Goal: Task Accomplishment & Management: Use online tool/utility

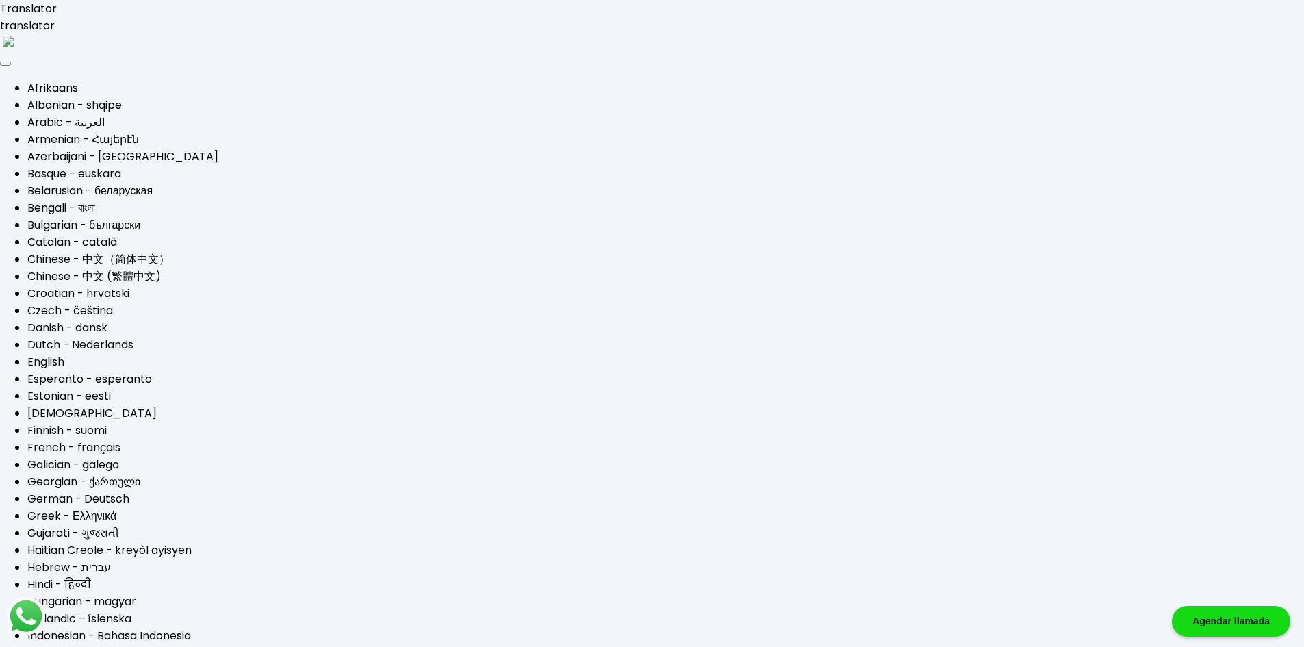
type input "[EMAIL_ADDRESS][DOMAIN_NAME]"
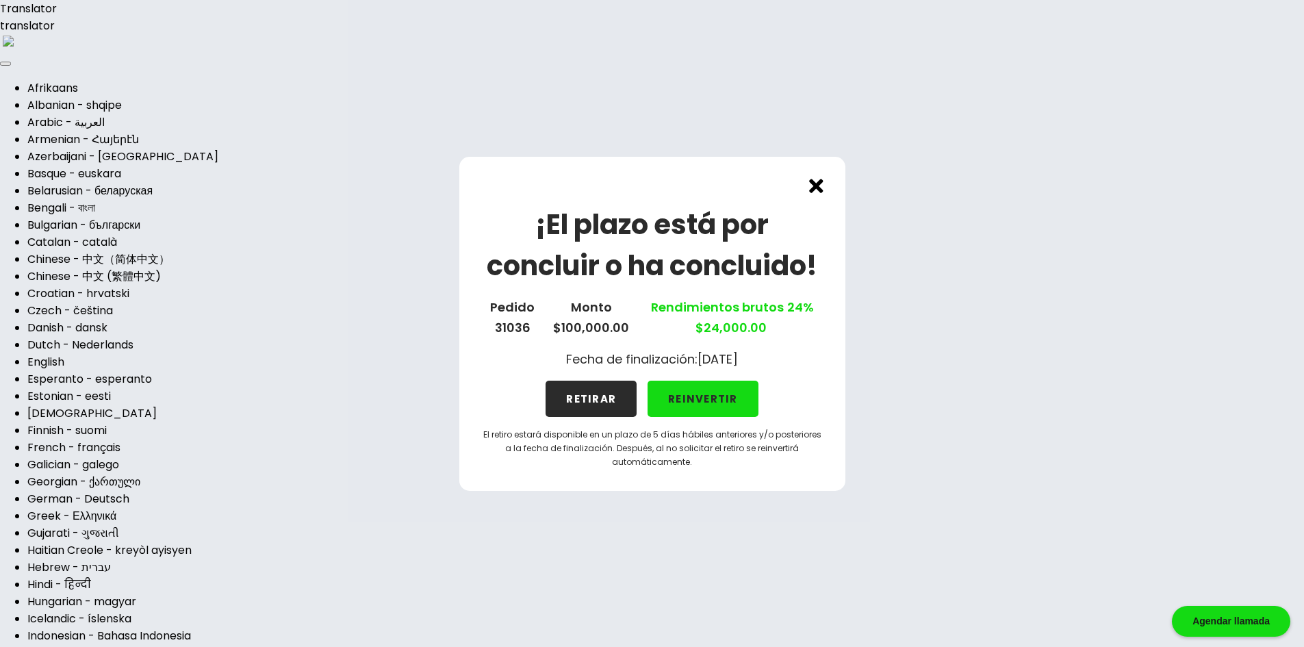
click at [712, 393] on button "REINVERTIR" at bounding box center [702, 398] width 111 height 36
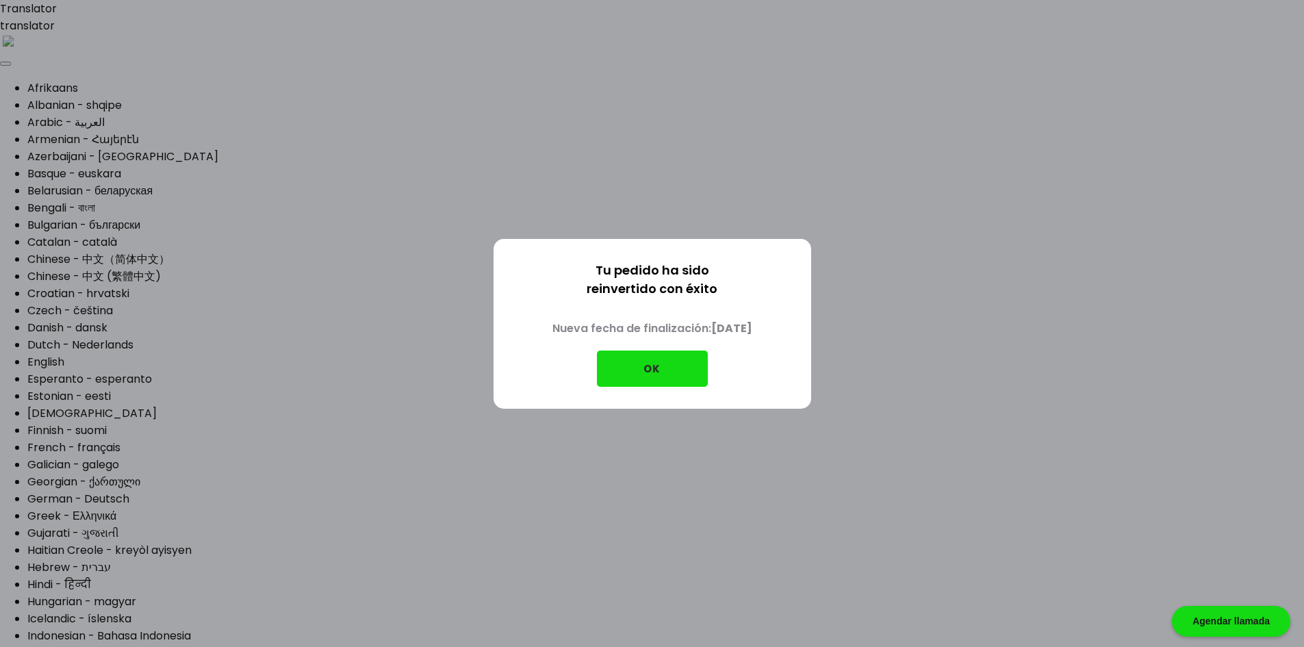
click at [656, 380] on button "OK" at bounding box center [652, 368] width 111 height 36
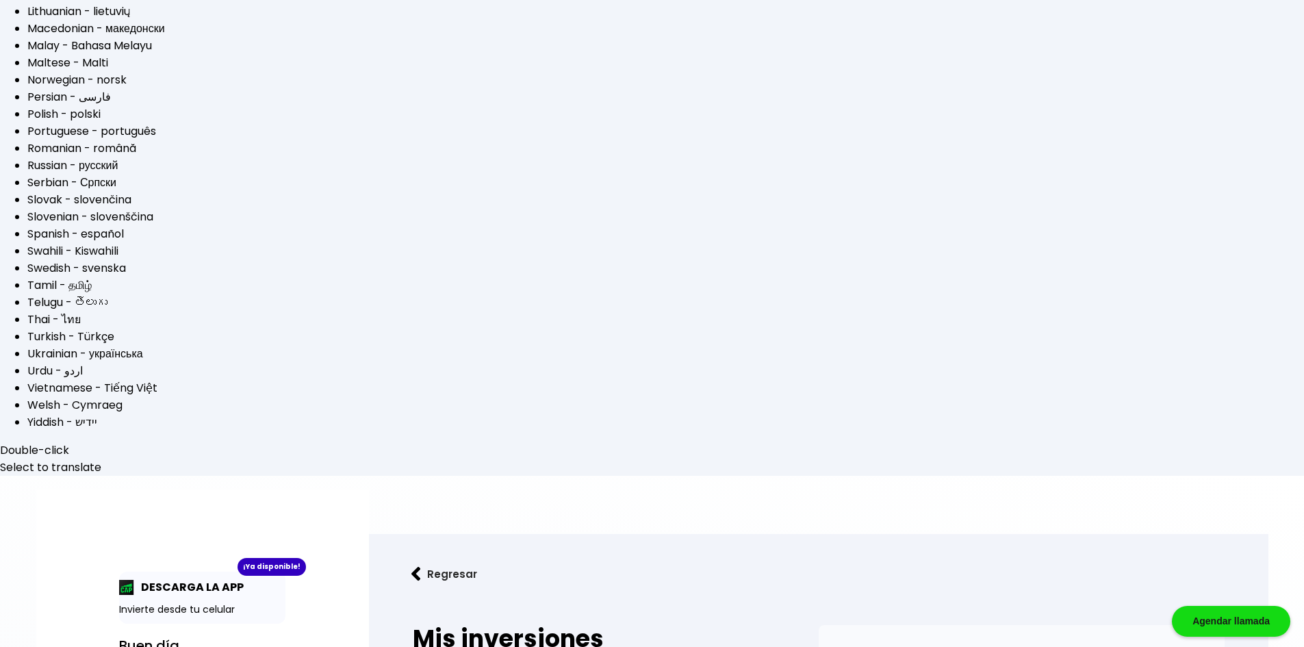
scroll to position [712, 0]
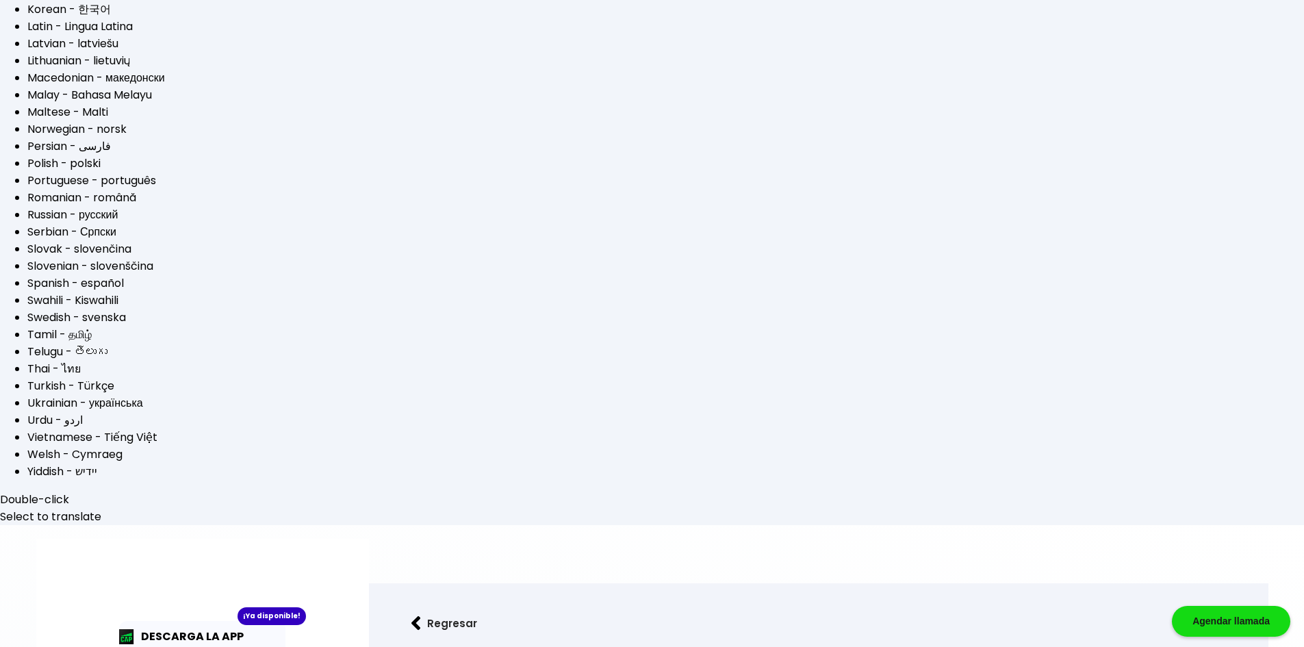
click at [293, 195] on div at bounding box center [652, 323] width 1304 height 647
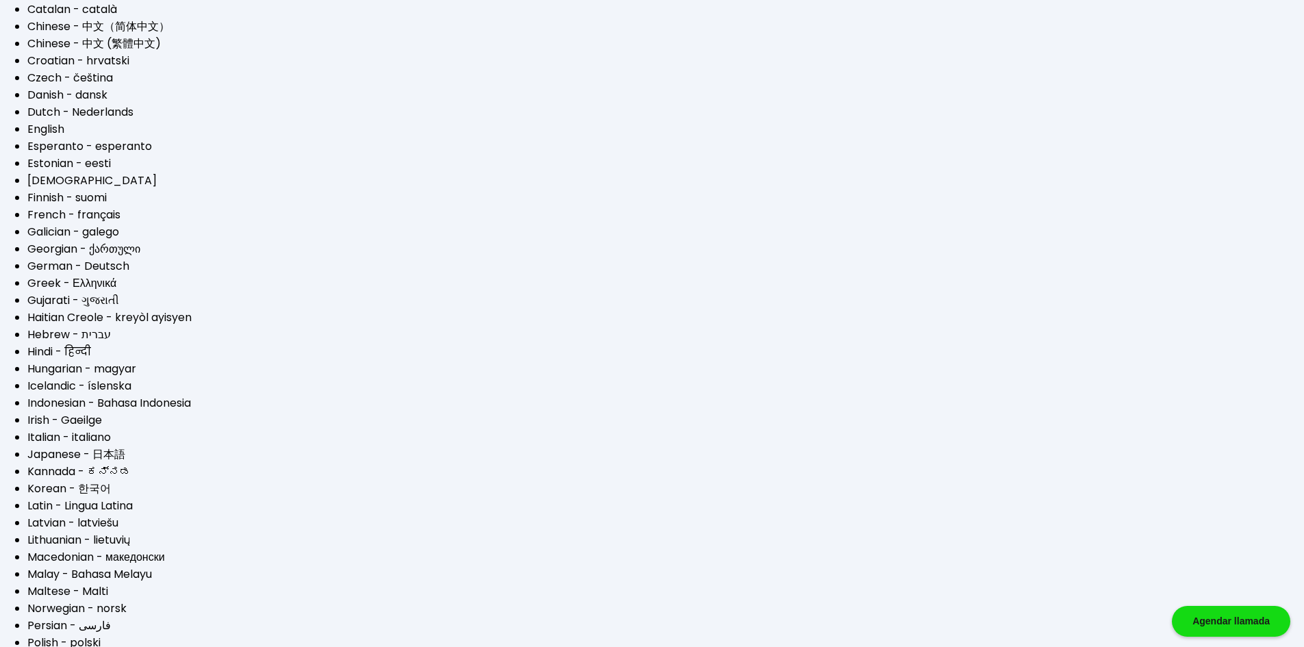
scroll to position [0, 0]
